Goal: Information Seeking & Learning: Check status

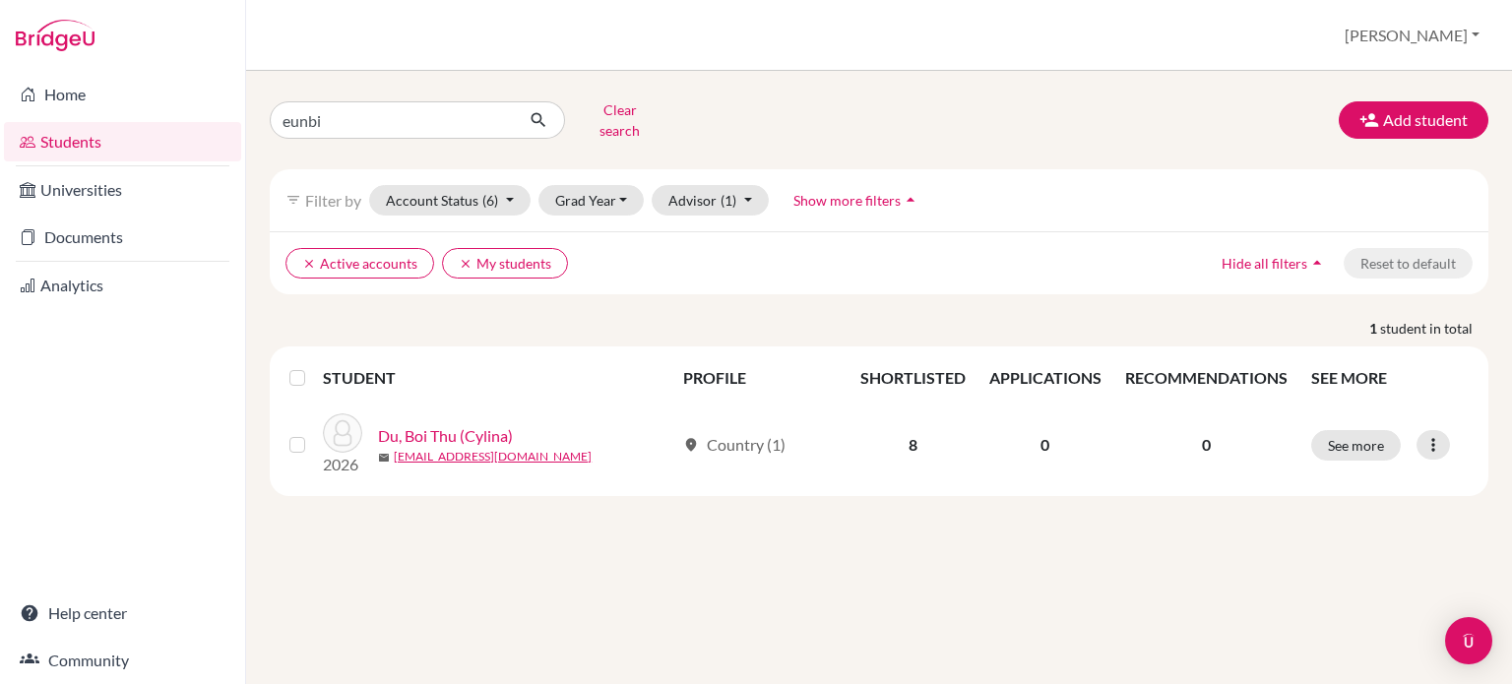
type input "eunbin"
click button "submit" at bounding box center [539, 119] width 52 height 37
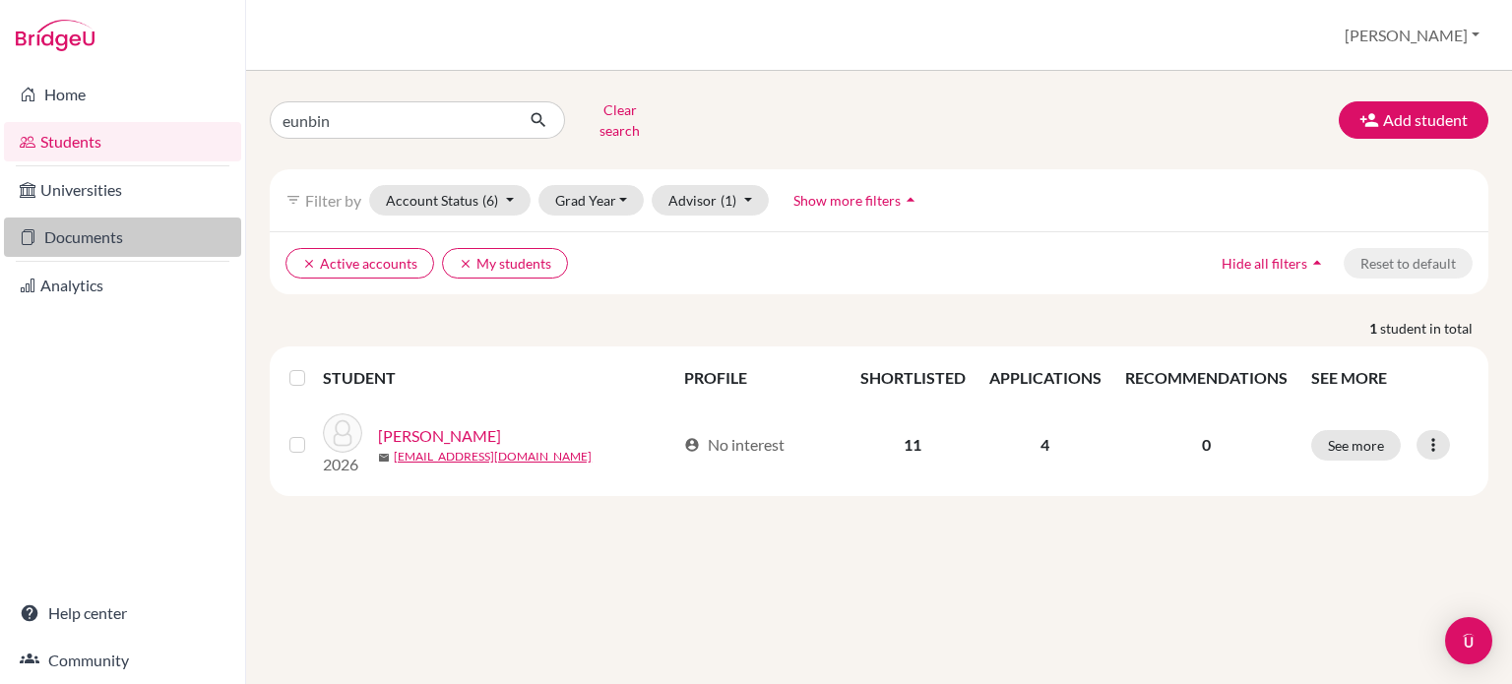
click at [52, 236] on link "Documents" at bounding box center [122, 237] width 237 height 39
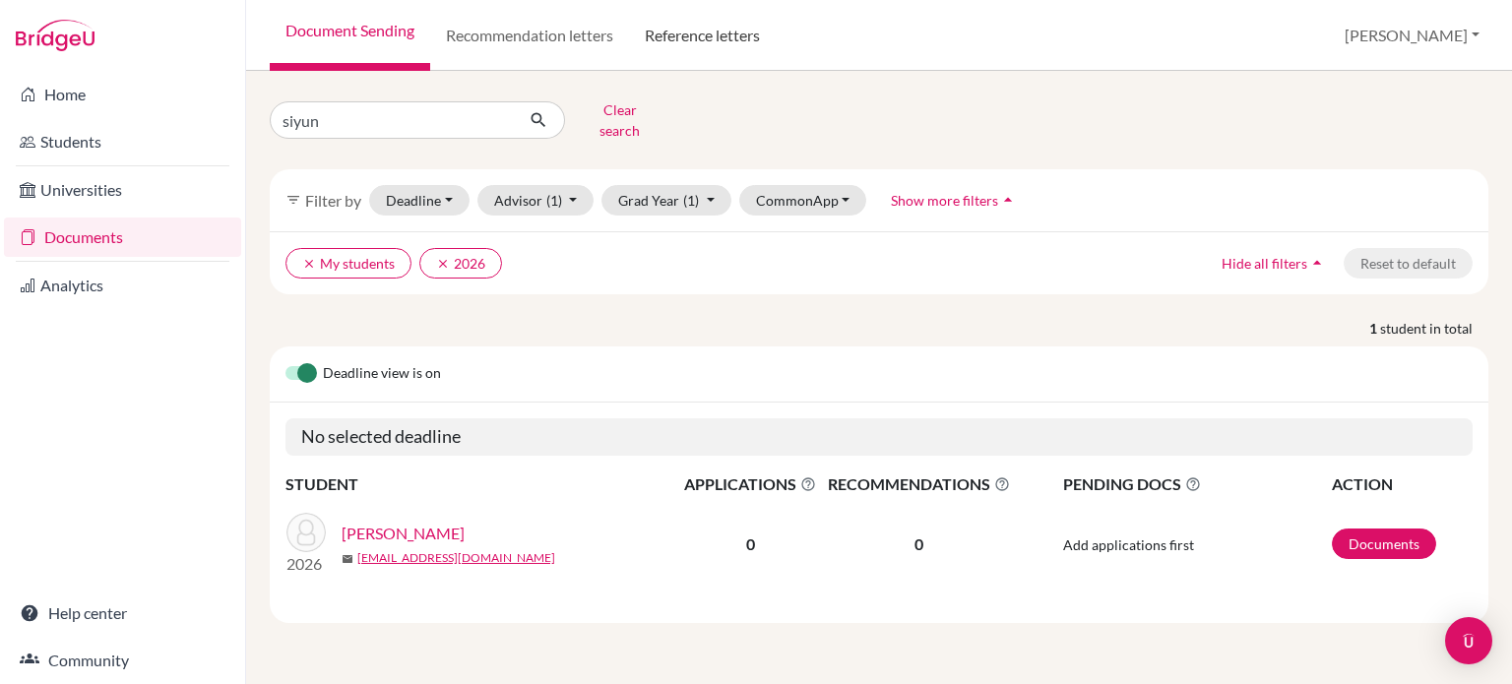
click at [720, 33] on link "Reference letters" at bounding box center [702, 35] width 147 height 71
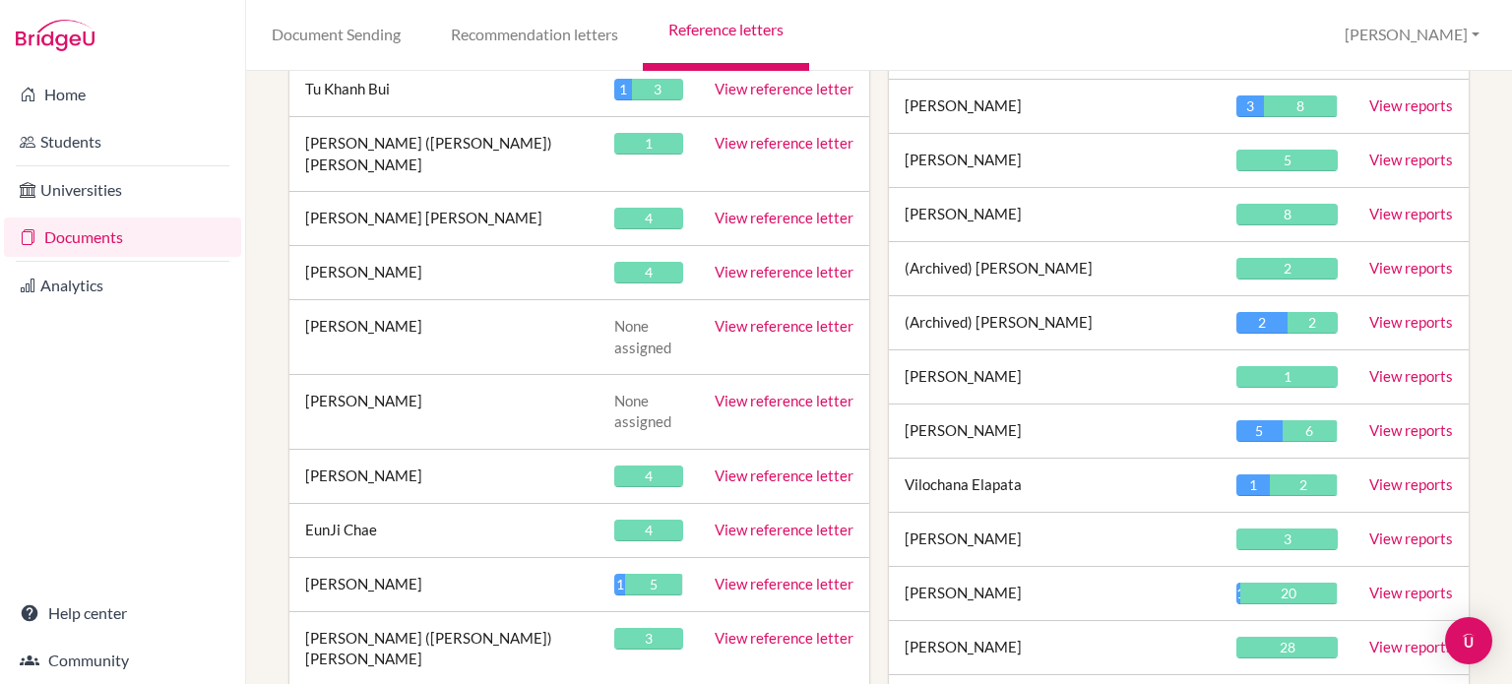
scroll to position [17498, 0]
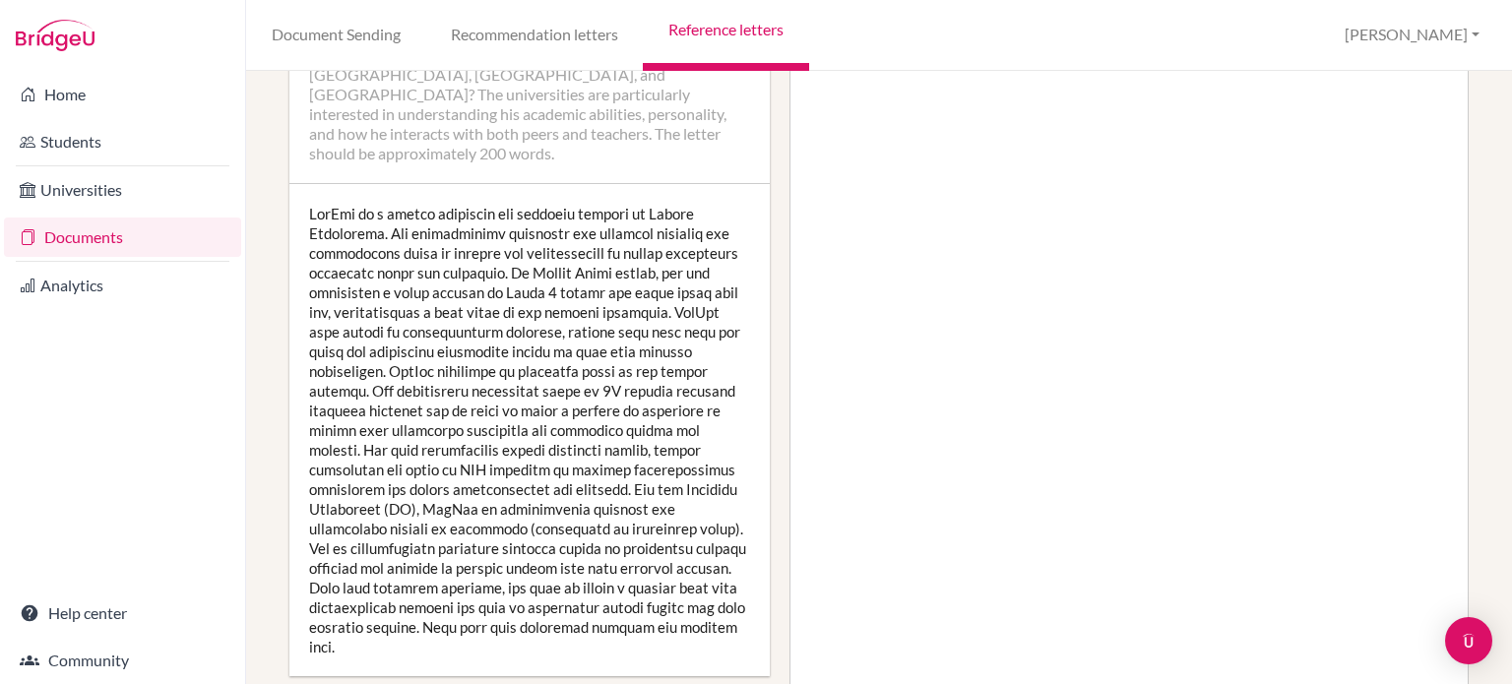
scroll to position [476, 0]
click at [435, 365] on div at bounding box center [529, 429] width 480 height 492
click at [145, 558] on div "Home Students Universities Documents Analytics Help center Community" at bounding box center [122, 377] width 245 height 613
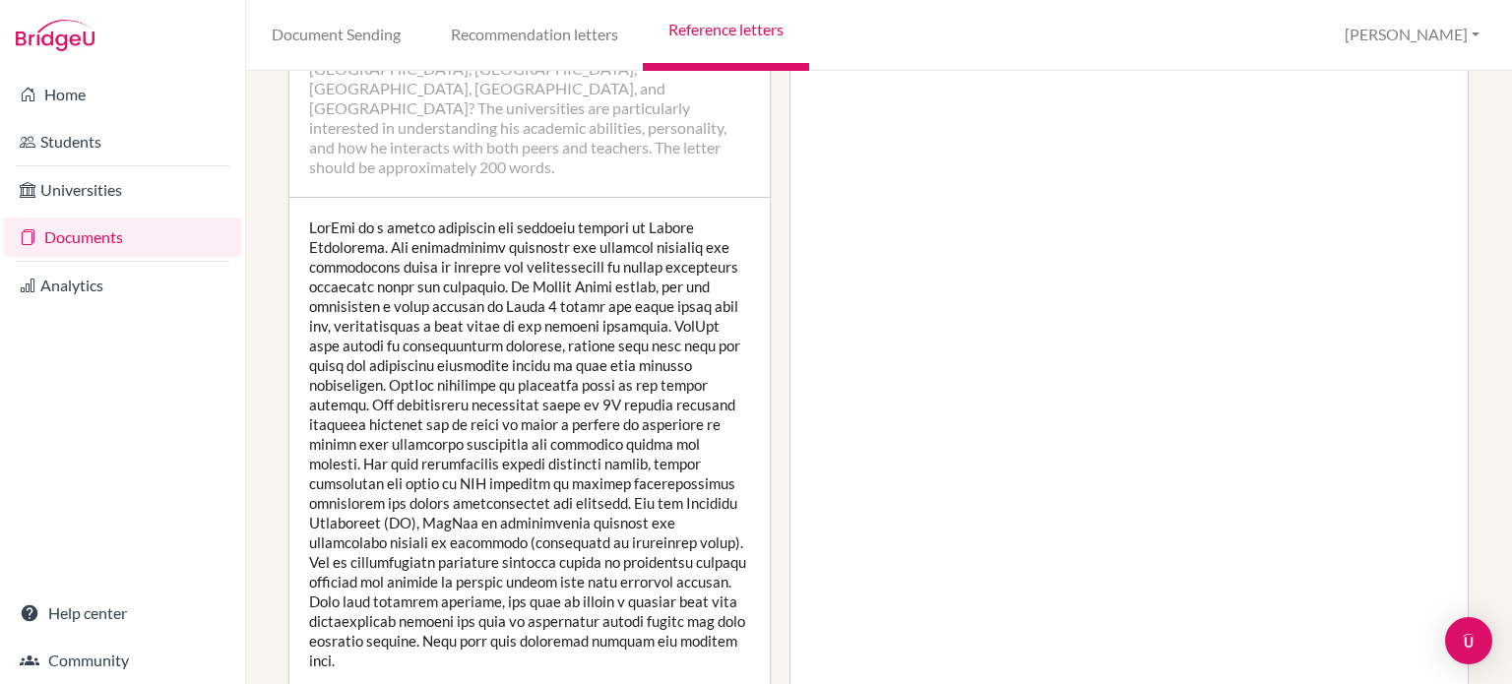
scroll to position [464, 0]
